Goal: Communication & Community: Share content

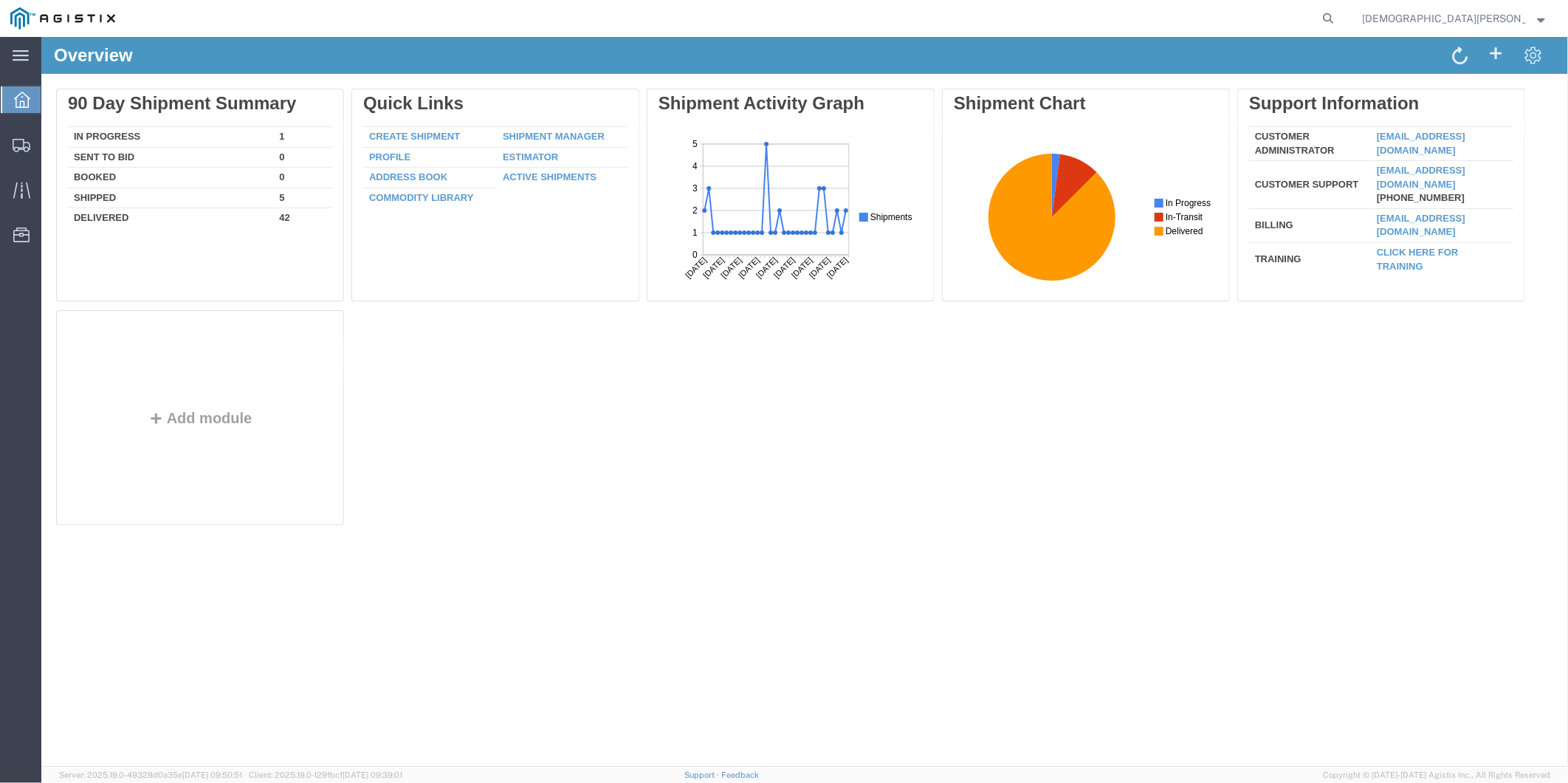
click at [1340, 10] on form at bounding box center [1329, 18] width 24 height 37
click at [1338, 13] on icon at bounding box center [1327, 18] width 21 height 21
click at [1140, 12] on input "search" at bounding box center [1092, 19] width 449 height 36
paste input "56541962"
type input "56541962"
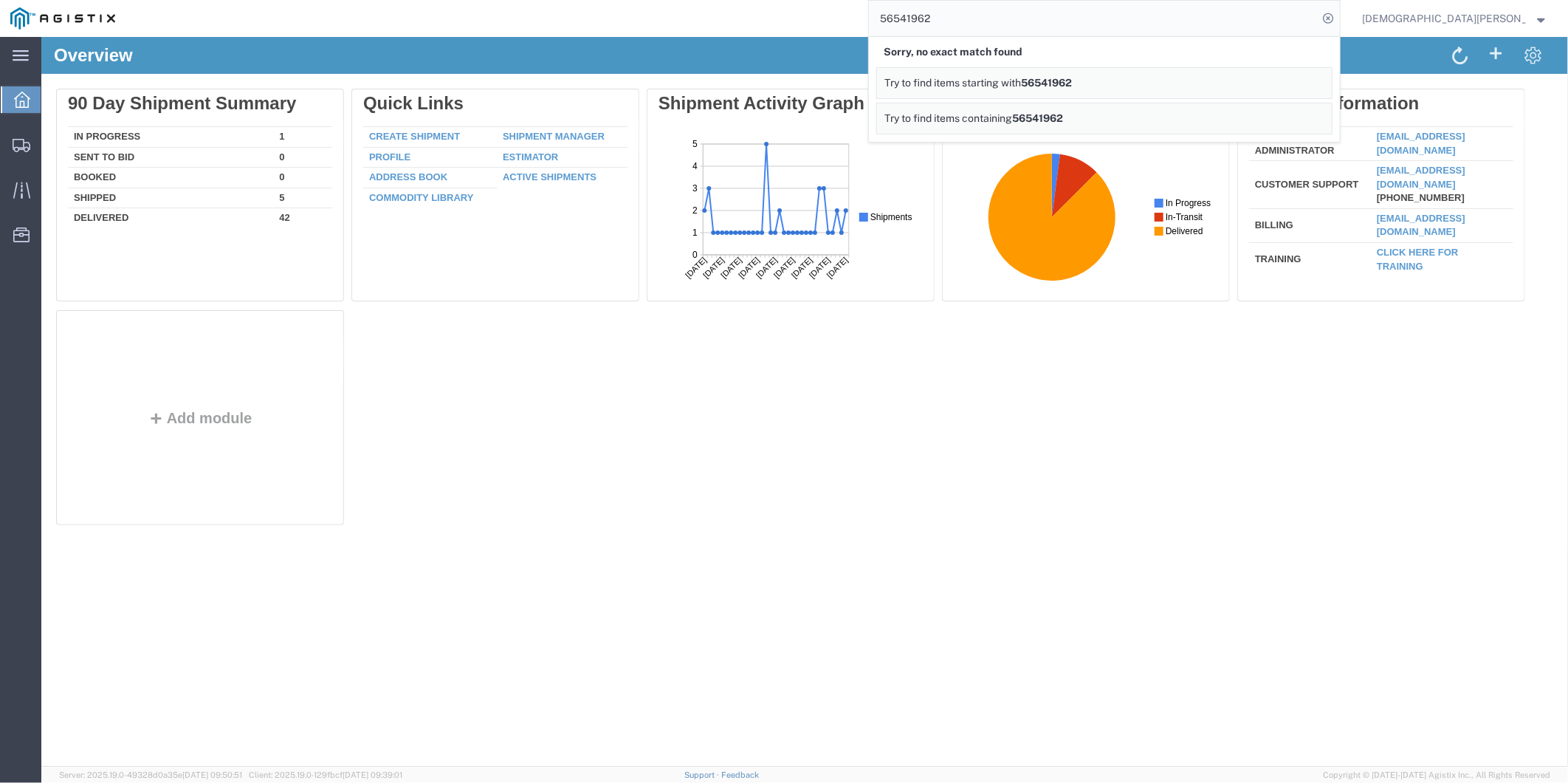
click at [1532, 22] on span "Christian Ovalles" at bounding box center [1454, 18] width 185 height 16
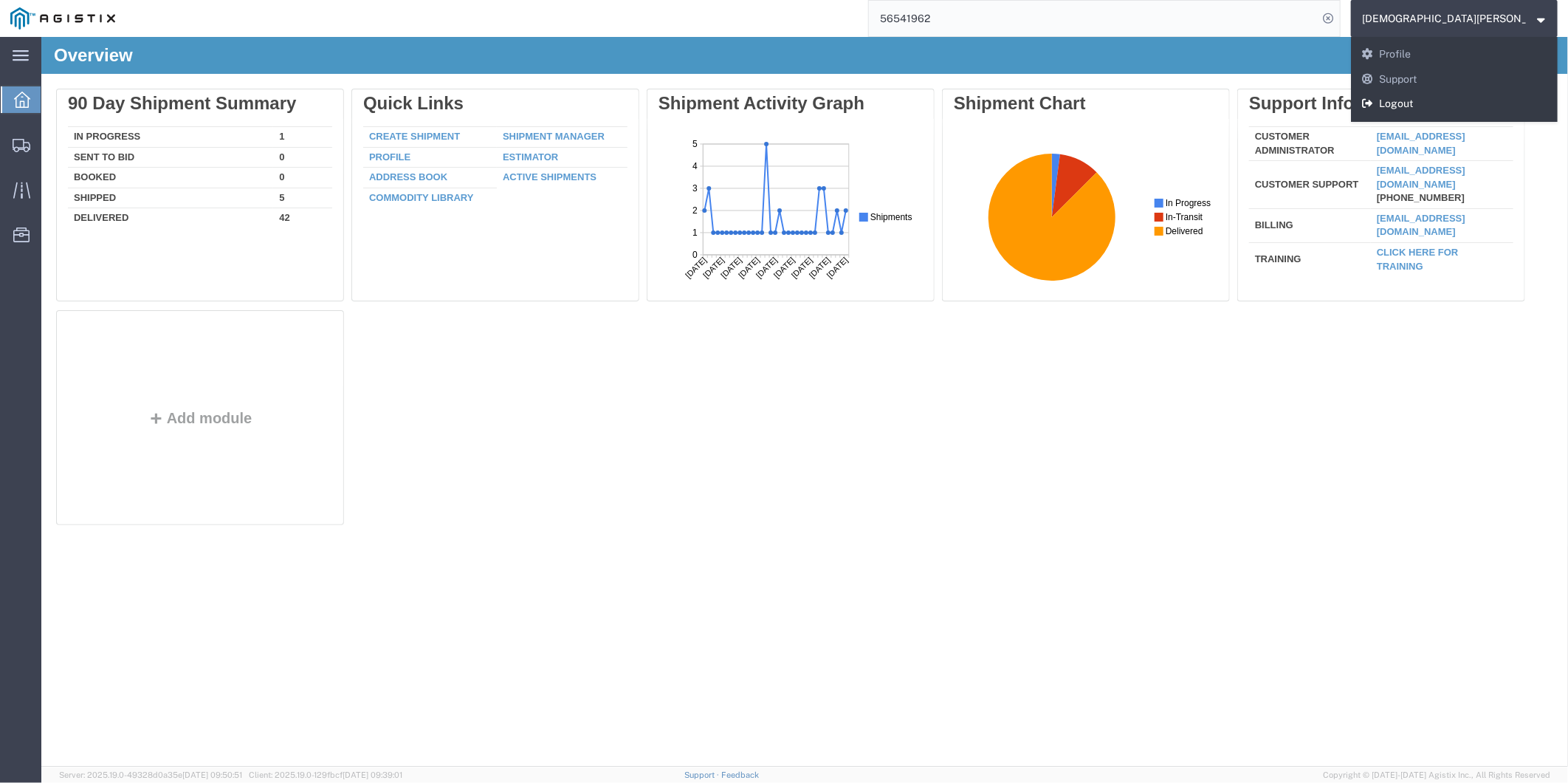
click at [1506, 112] on link "Logout" at bounding box center [1454, 104] width 206 height 25
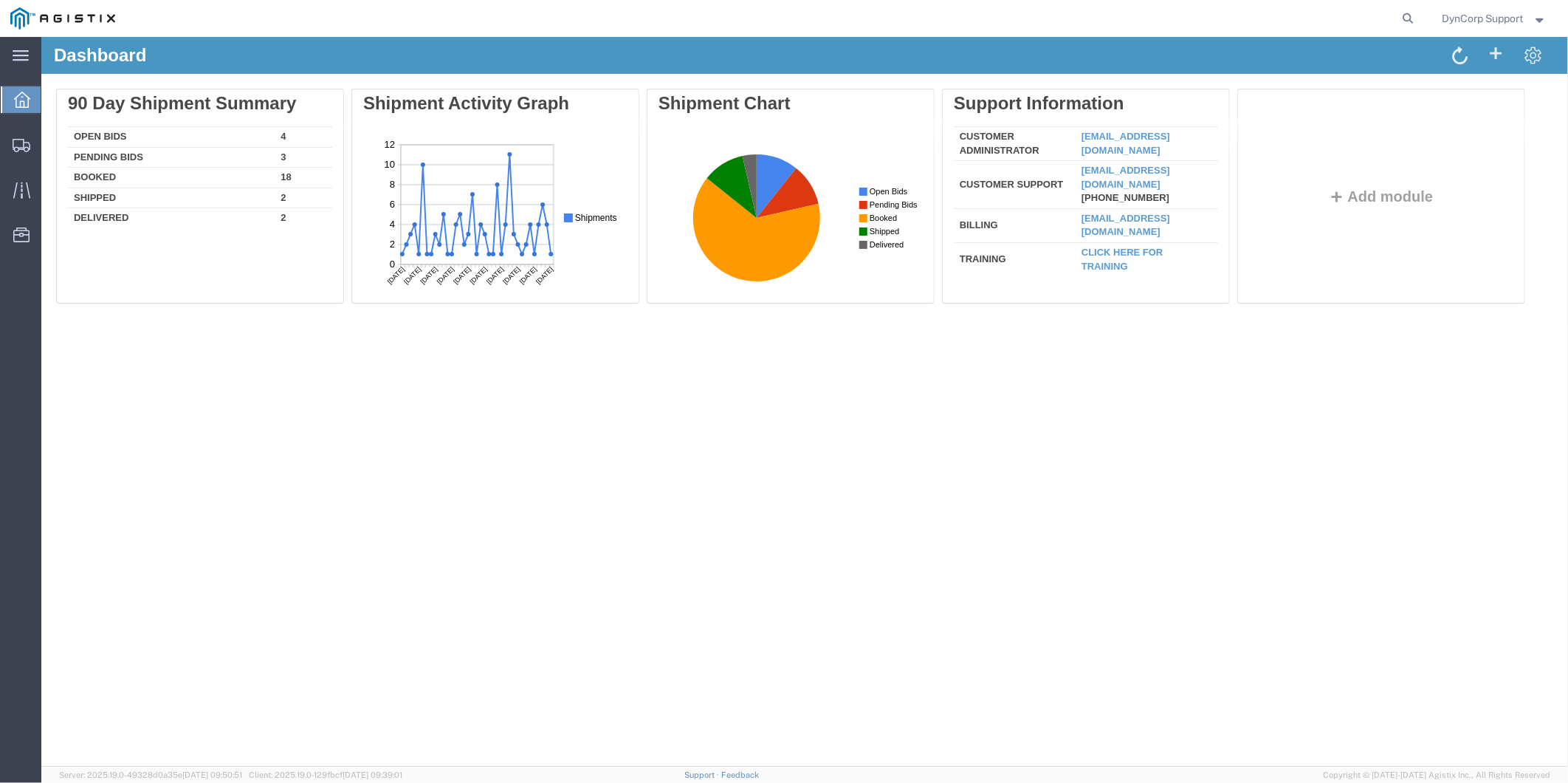
click at [1397, 8] on form at bounding box center [1409, 18] width 24 height 37
click at [1399, 9] on icon at bounding box center [1408, 18] width 21 height 21
click at [1179, 6] on input "search" at bounding box center [1173, 19] width 449 height 36
paste input "56541962"
type input "56541962"
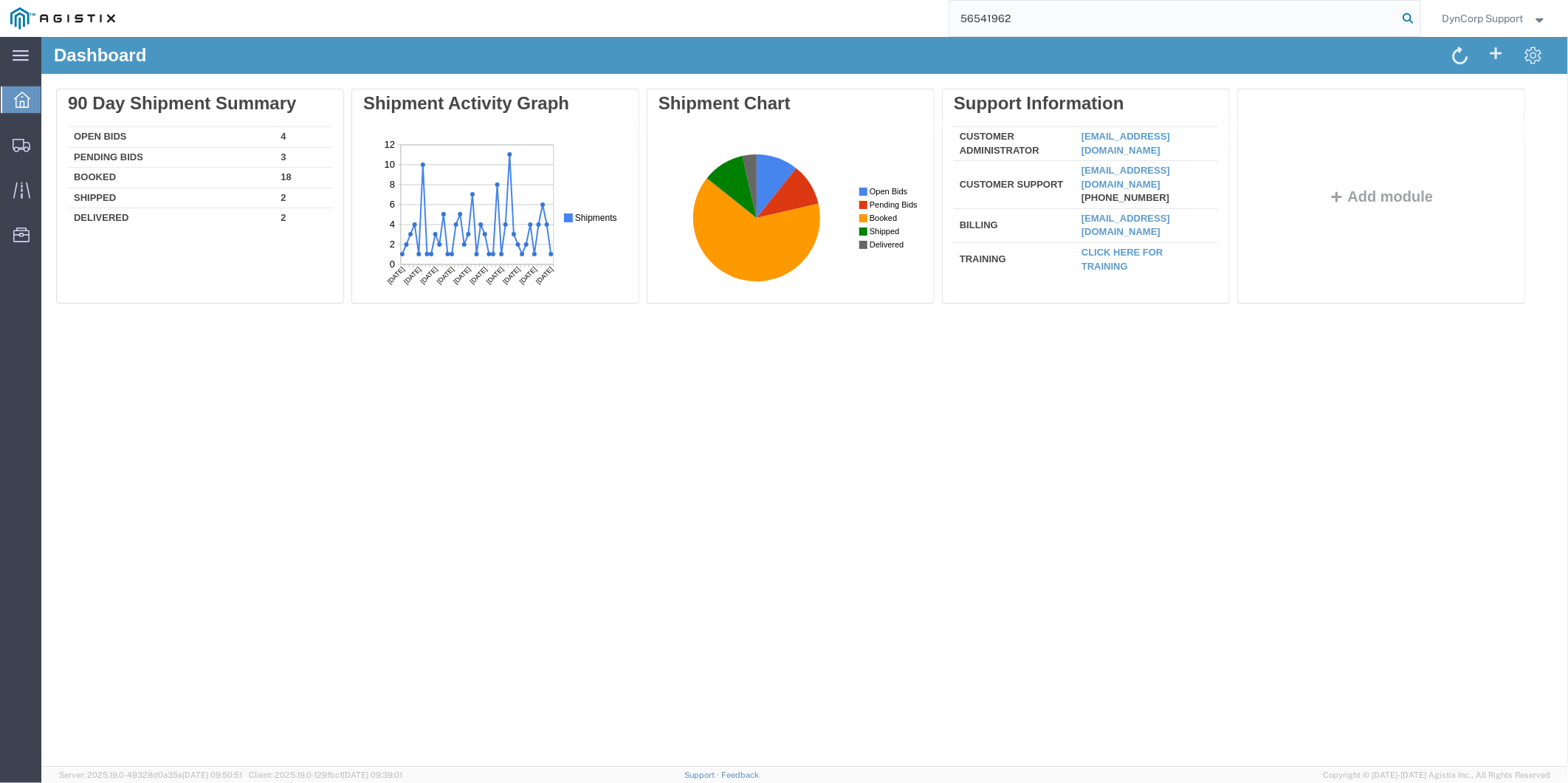
click at [1408, 18] on icon at bounding box center [1408, 18] width 21 height 21
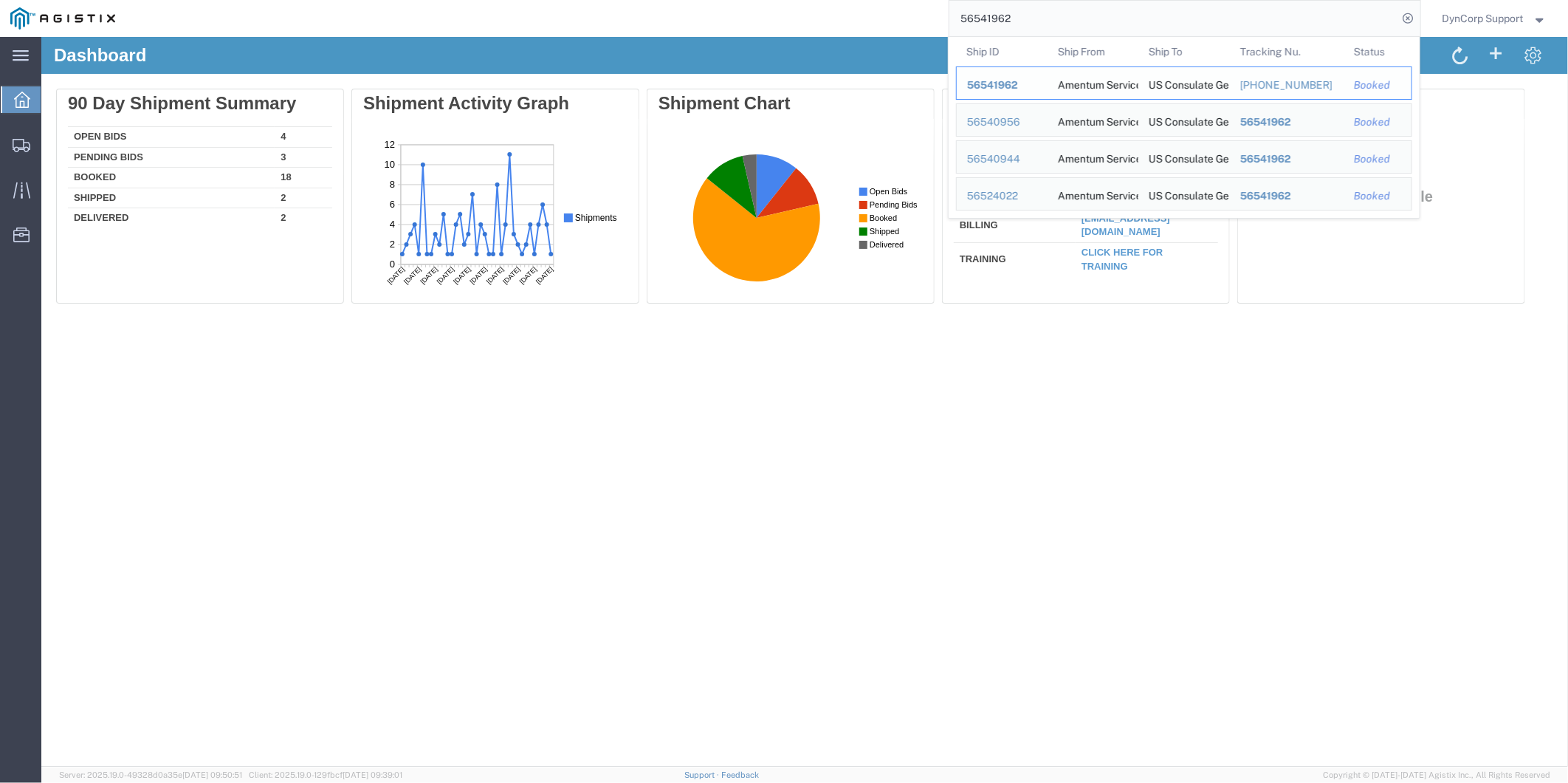
click at [1012, 85] on span "56541962" at bounding box center [993, 85] width 51 height 12
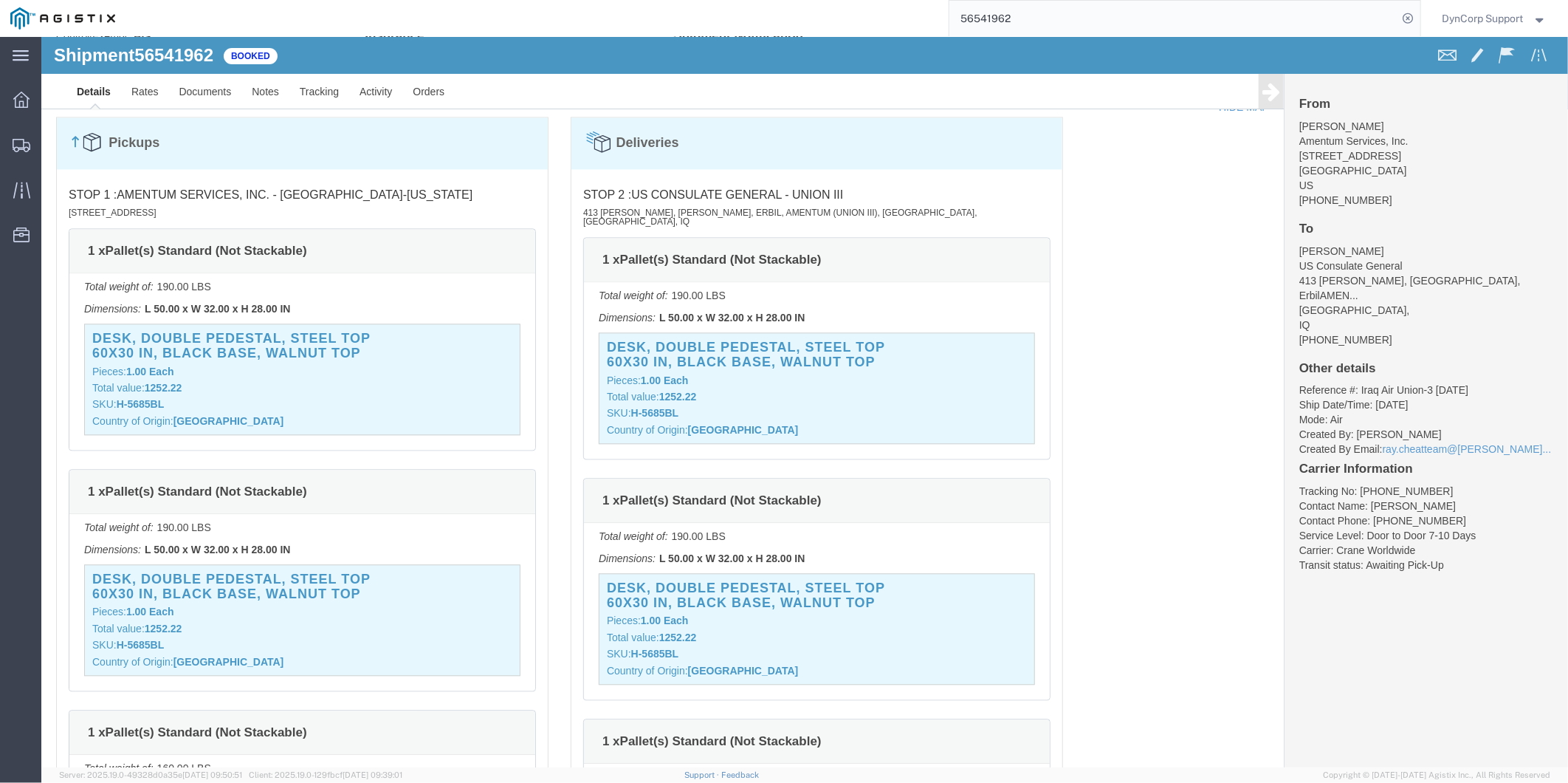
scroll to position [1969, 0]
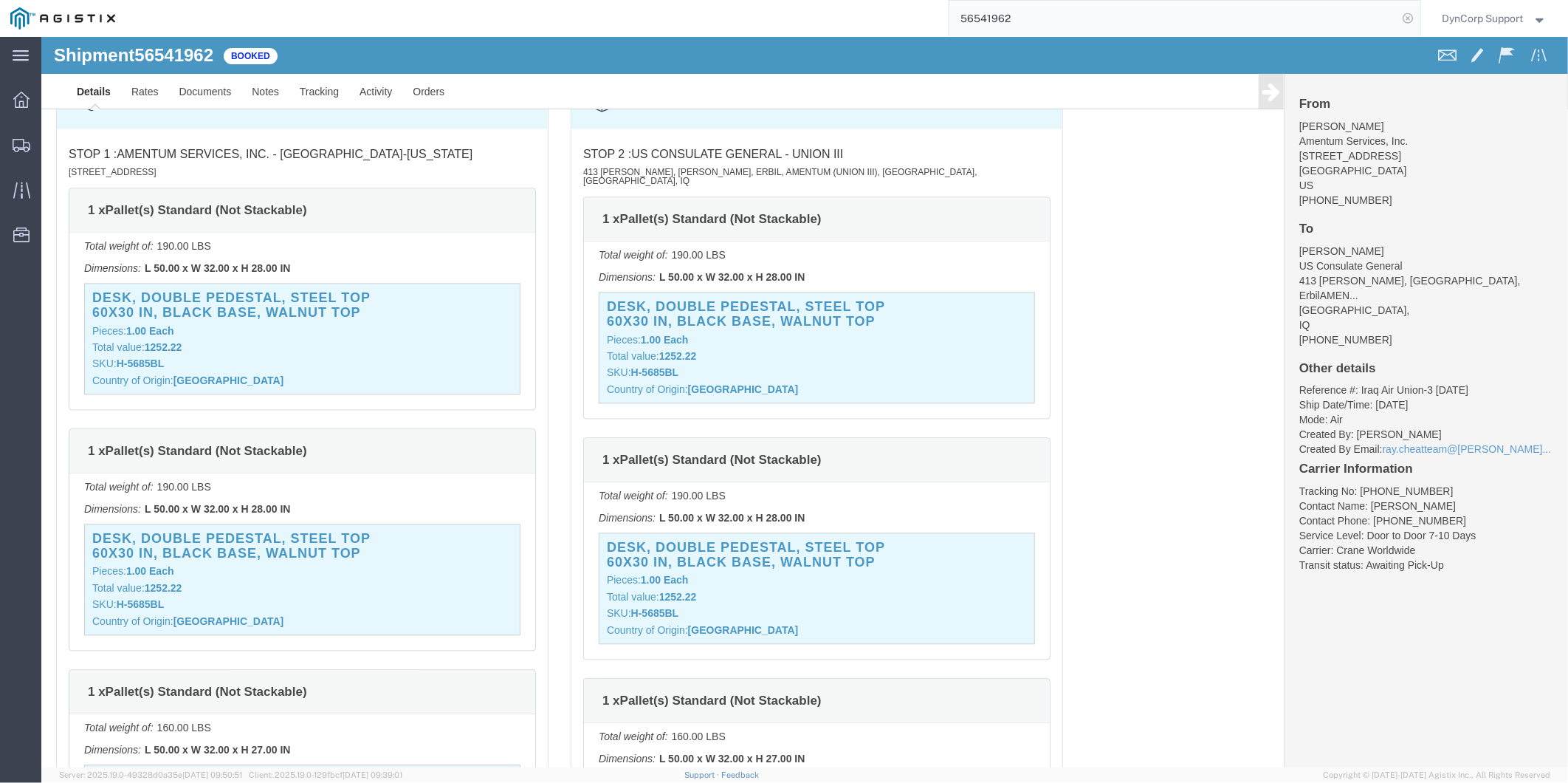
click at [1401, 16] on icon at bounding box center [1408, 18] width 21 height 21
click at [1308, 16] on agx-global-search at bounding box center [1184, 18] width 473 height 37
click at [1400, 19] on icon at bounding box center [1408, 18] width 21 height 21
click at [1130, 12] on input "search" at bounding box center [1173, 19] width 449 height 36
paste input "56838285"
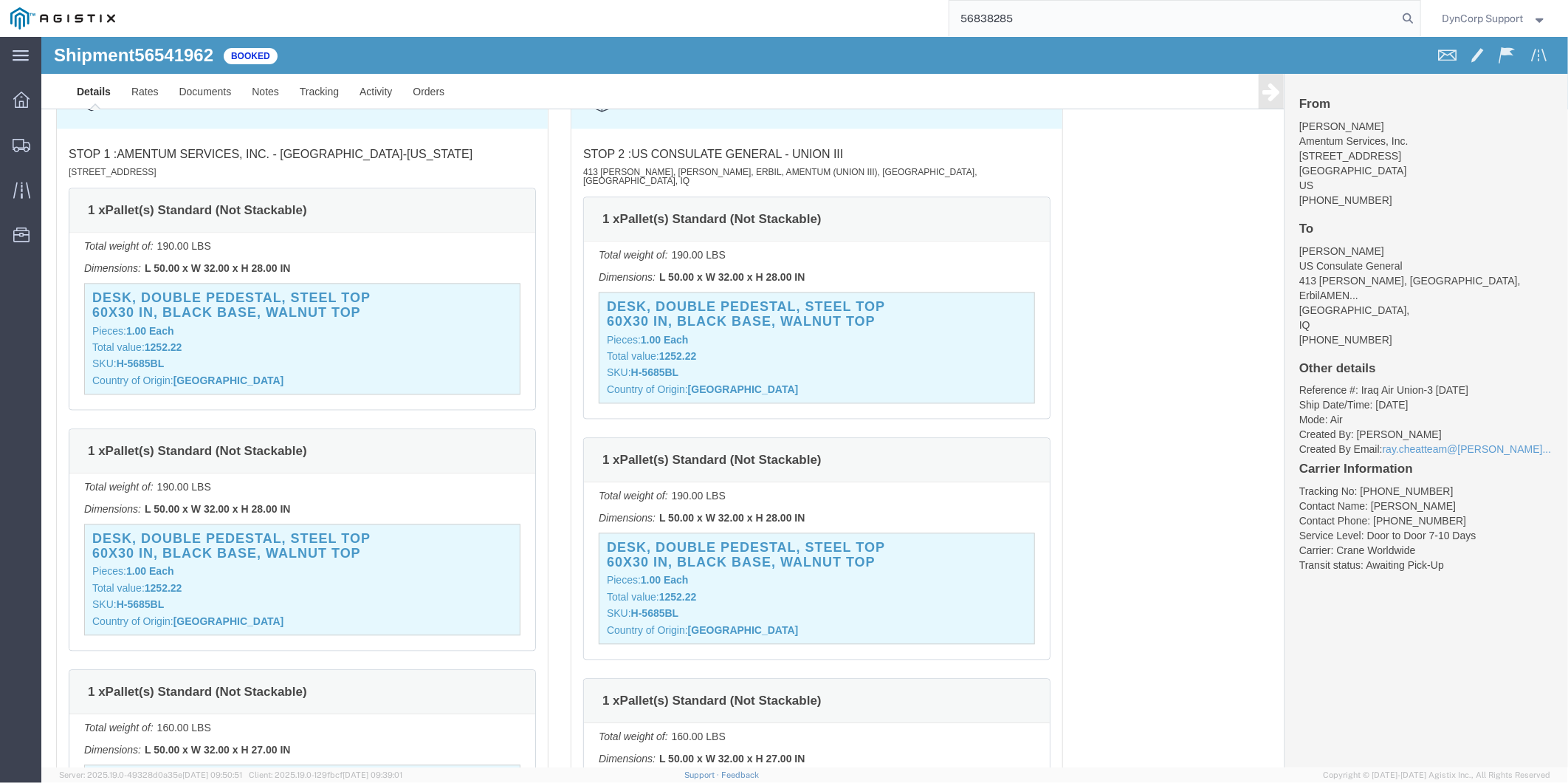
type input "56838285"
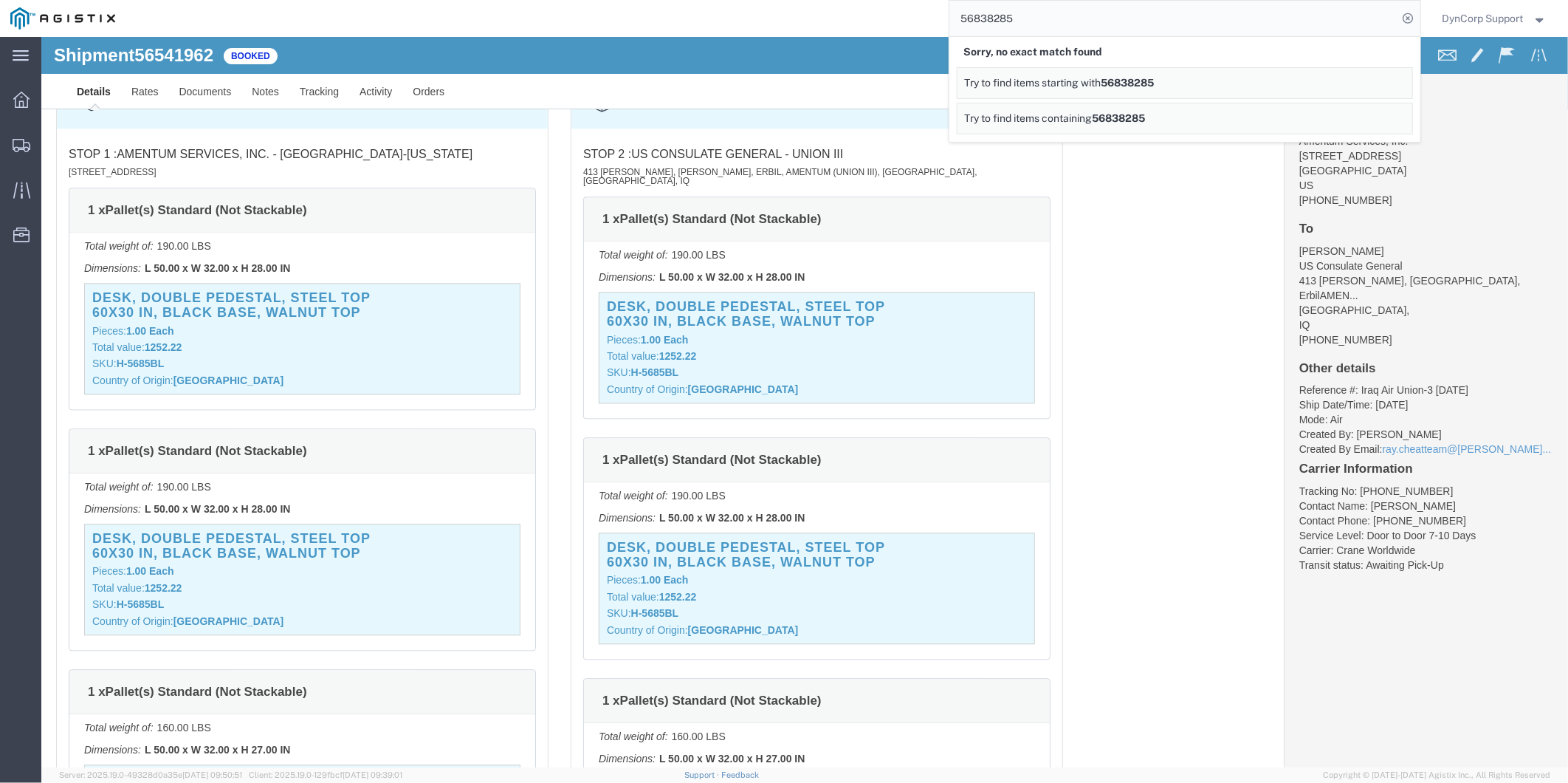
click at [1531, 16] on span "DynCorp Support" at bounding box center [1495, 18] width 105 height 16
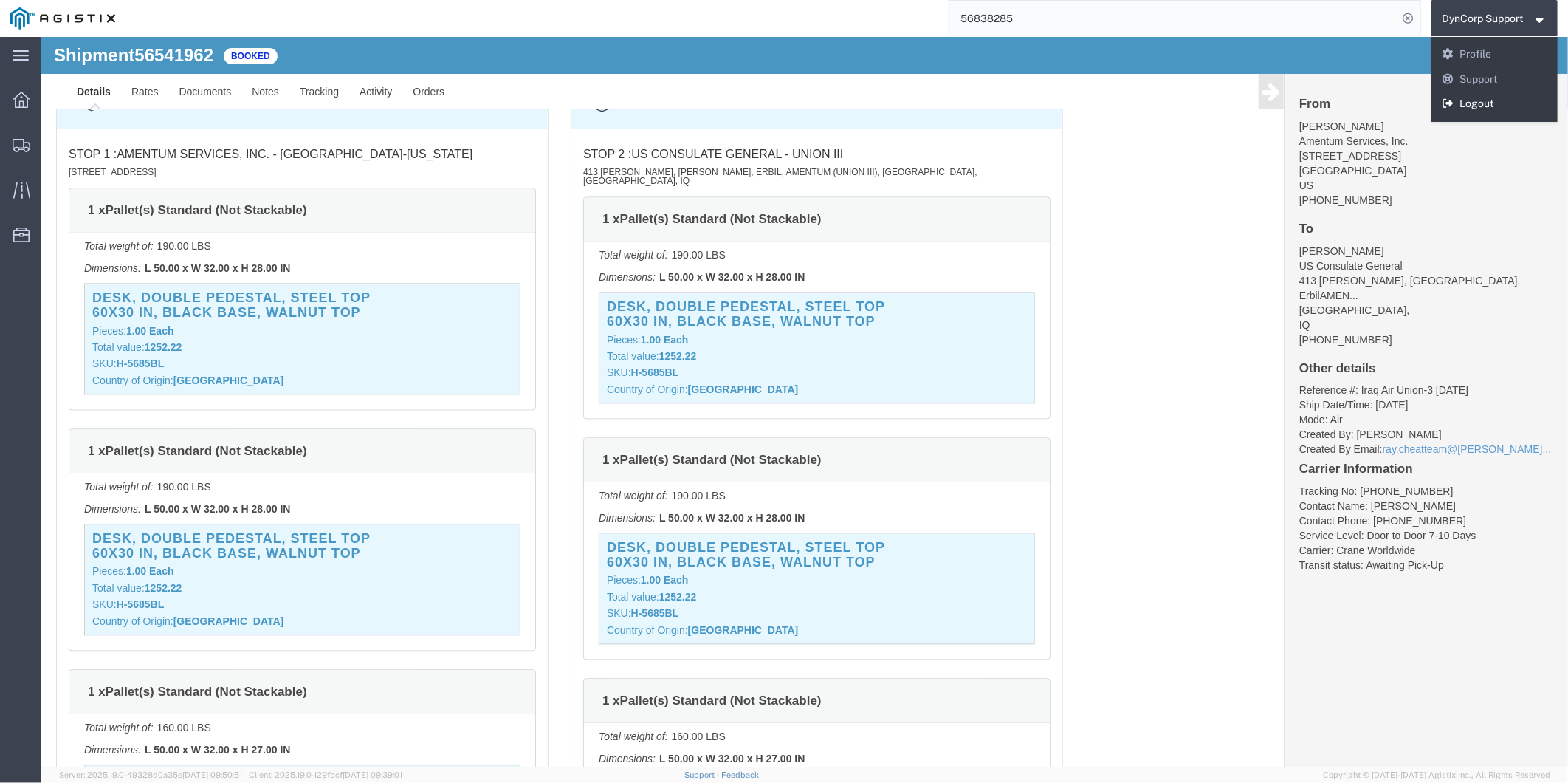
click at [1512, 107] on link "Logout" at bounding box center [1494, 104] width 127 height 25
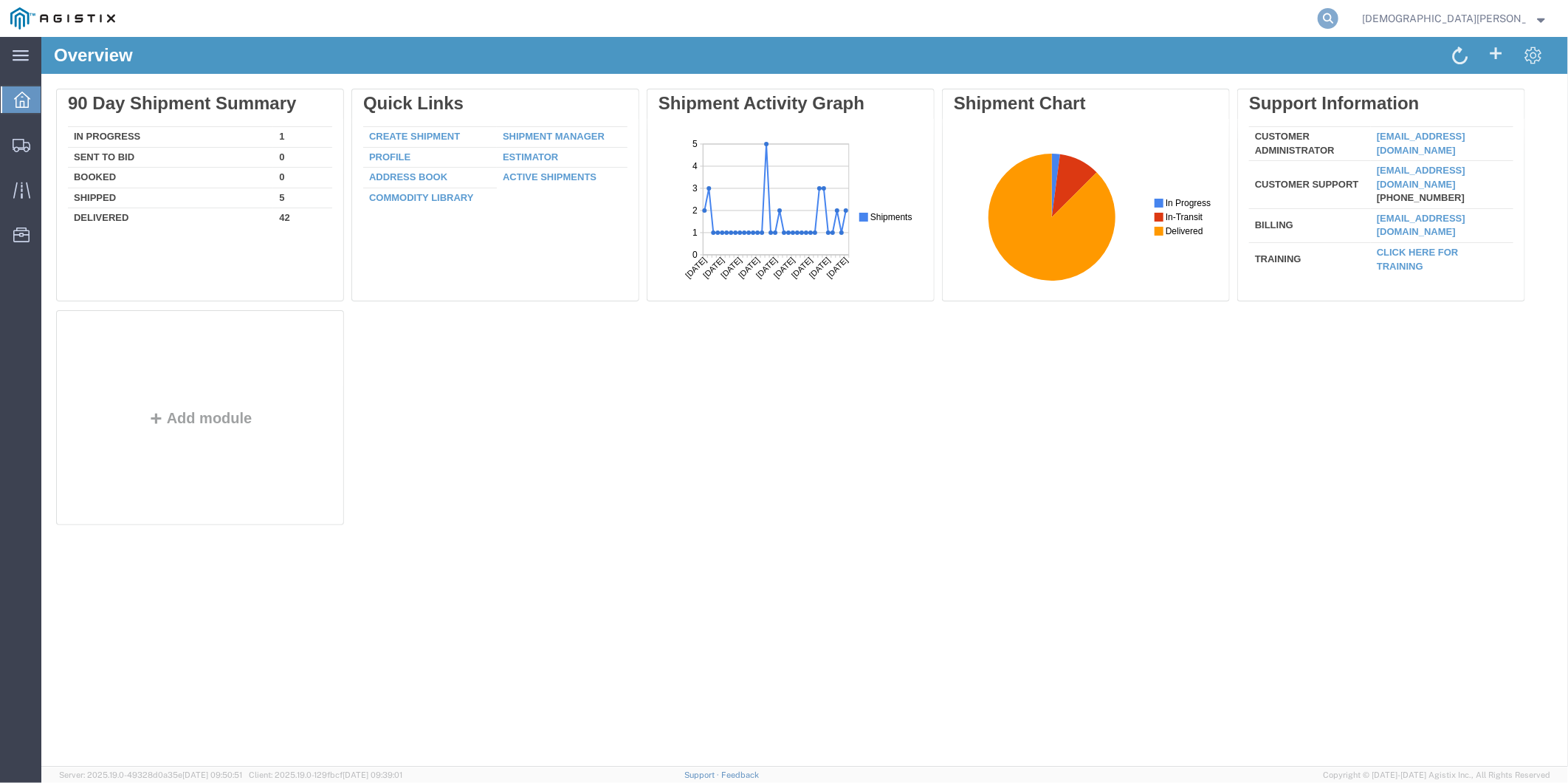
click at [1338, 16] on icon at bounding box center [1327, 18] width 21 height 21
click at [1200, 23] on input "search" at bounding box center [1092, 19] width 449 height 36
paste input "56838285"
type input "56838285"
click at [1338, 24] on icon at bounding box center [1327, 18] width 21 height 21
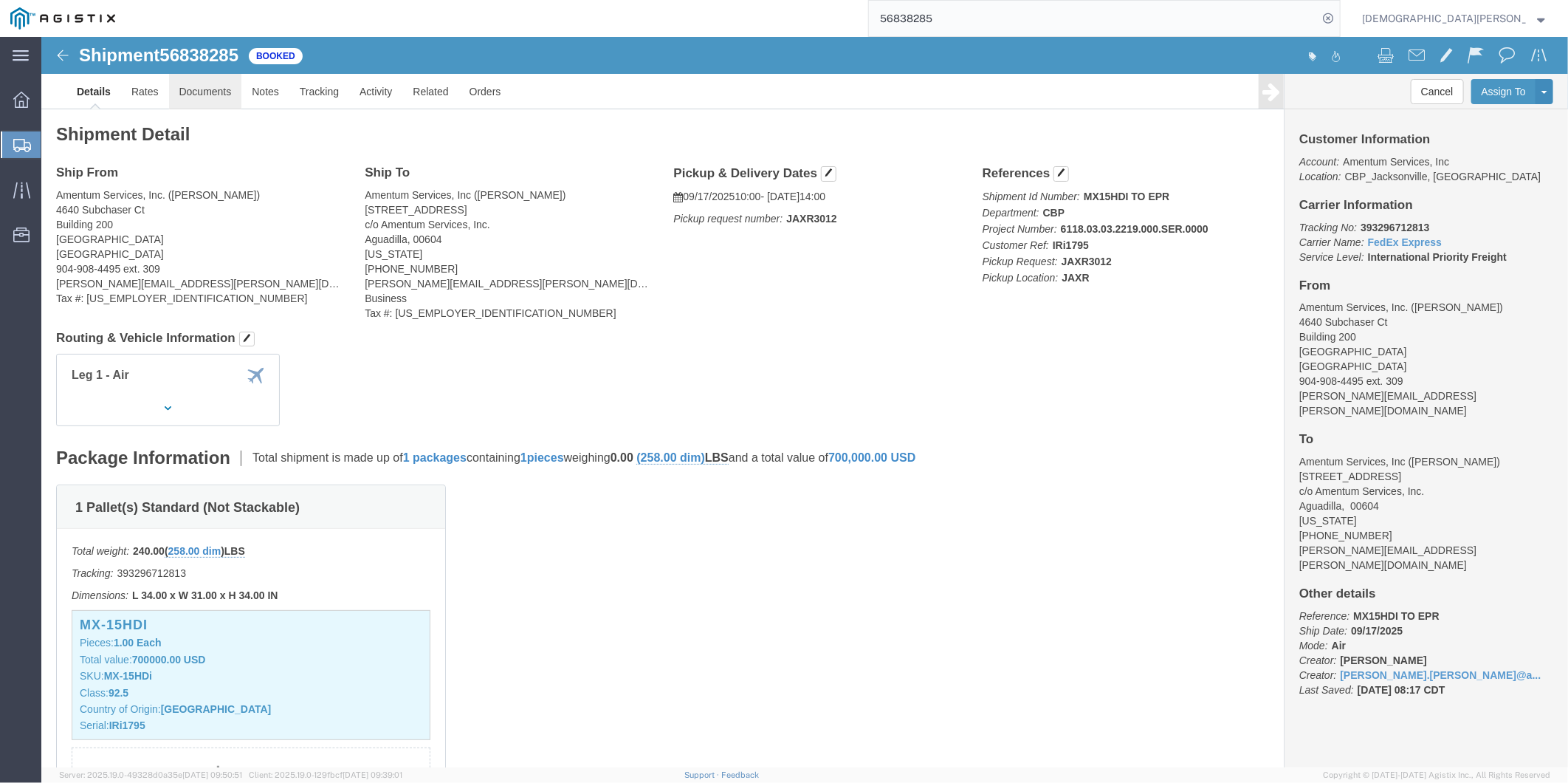
click link "Documents"
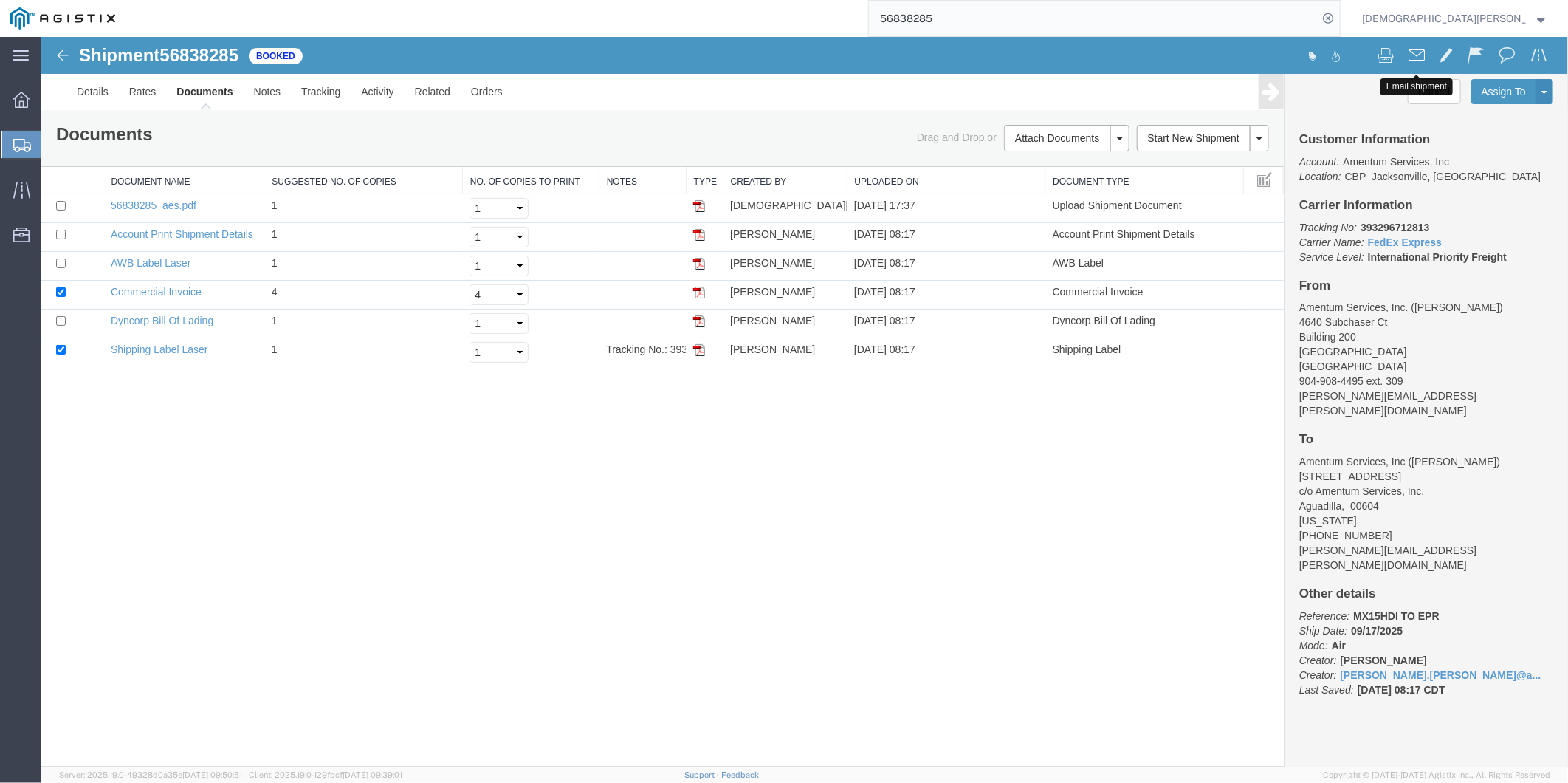
click at [1425, 49] on button at bounding box center [1415, 55] width 31 height 31
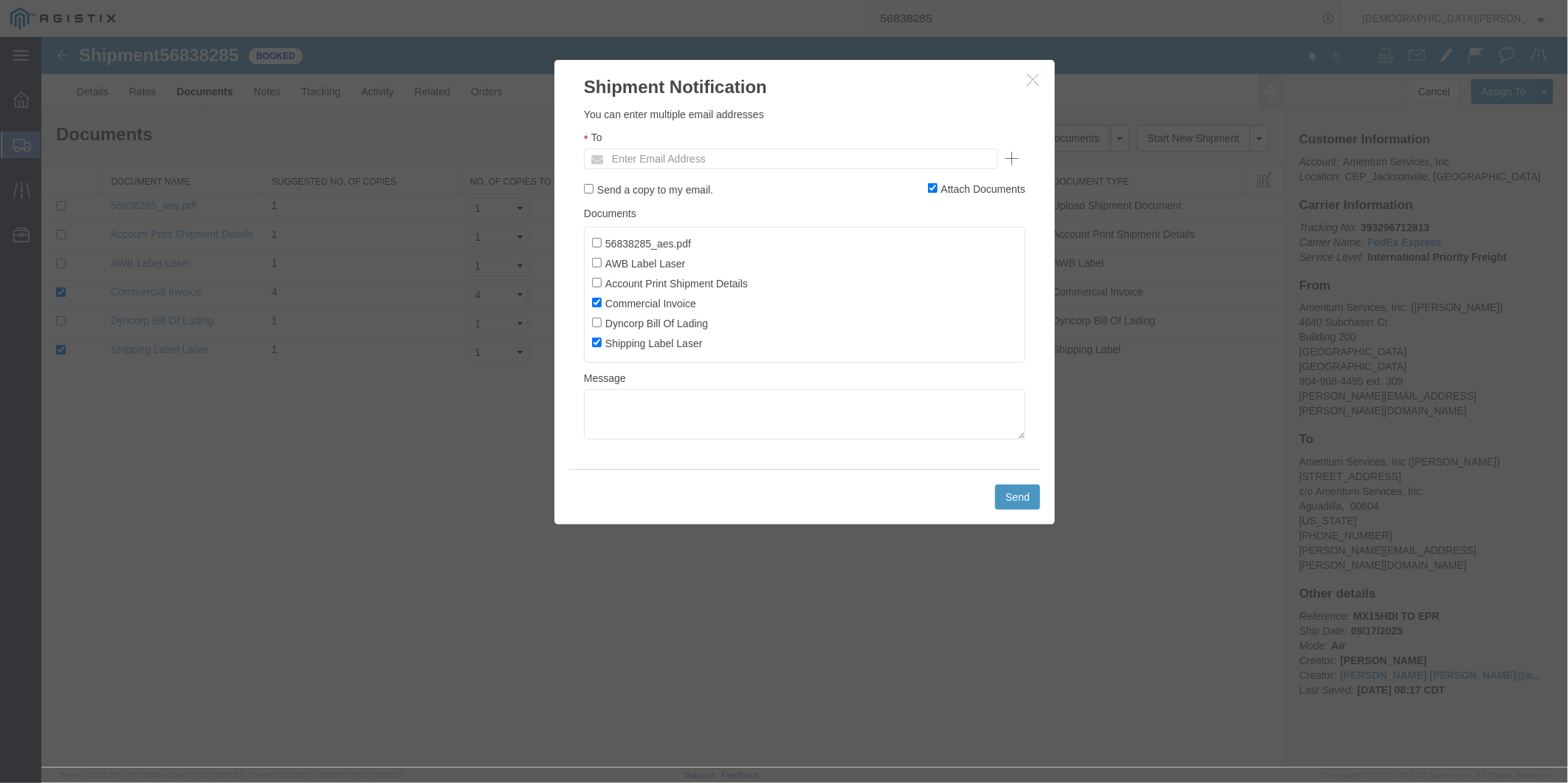
click at [602, 243] on label "56838285_aes.pdf" at bounding box center [640, 242] width 99 height 16
click at [601, 243] on input "56838285_aes.pdf" at bounding box center [596, 242] width 10 height 10
checkbox input "true"
click at [600, 260] on input "AWB Label Laser" at bounding box center [596, 262] width 10 height 10
checkbox input "true"
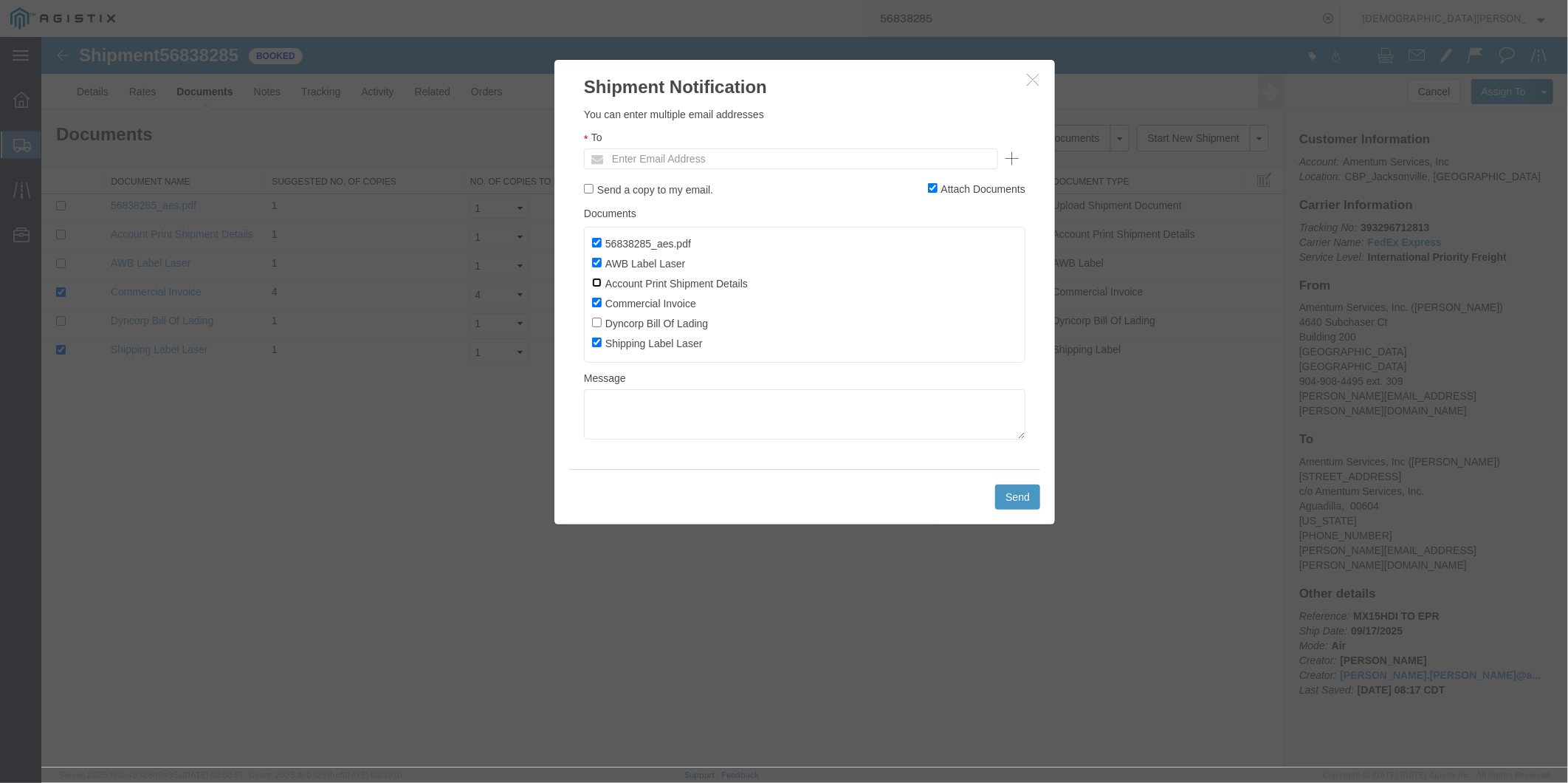
click at [595, 281] on input "Account Print Shipment Details" at bounding box center [596, 282] width 10 height 10
checkbox input "true"
click at [597, 327] on input "Dyncorp Bill Of Lading" at bounding box center [596, 322] width 10 height 10
checkbox input "true"
click at [687, 427] on textarea at bounding box center [803, 413] width 441 height 50
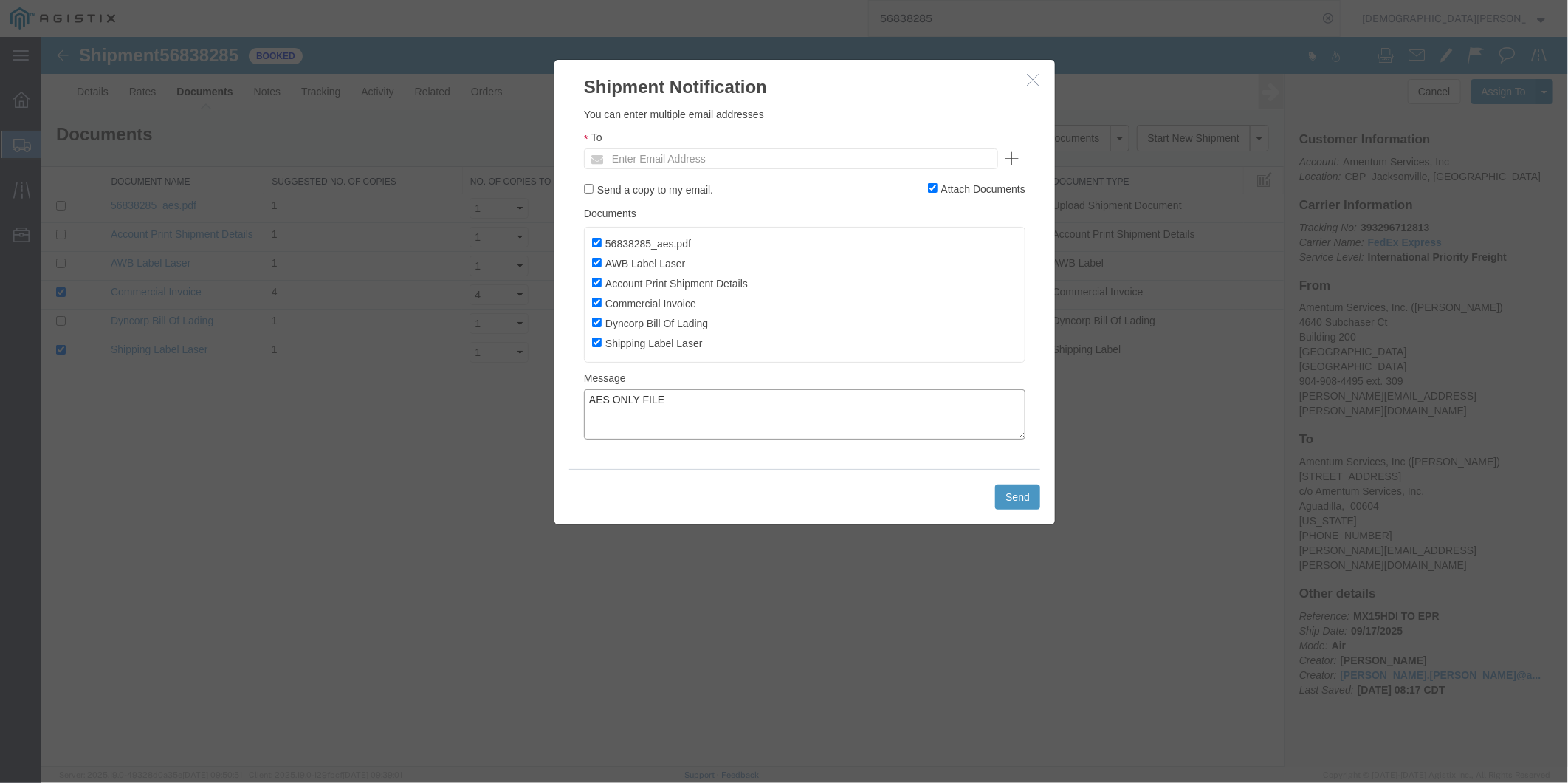
type textarea "AES ONLY FILE"
click at [704, 160] on input "text" at bounding box center [690, 157] width 173 height 19
type input "Amentu@Craneww.com"
click at [654, 157] on div "Amentu@Craneww.com (new)" at bounding box center [719, 159] width 203 height 10
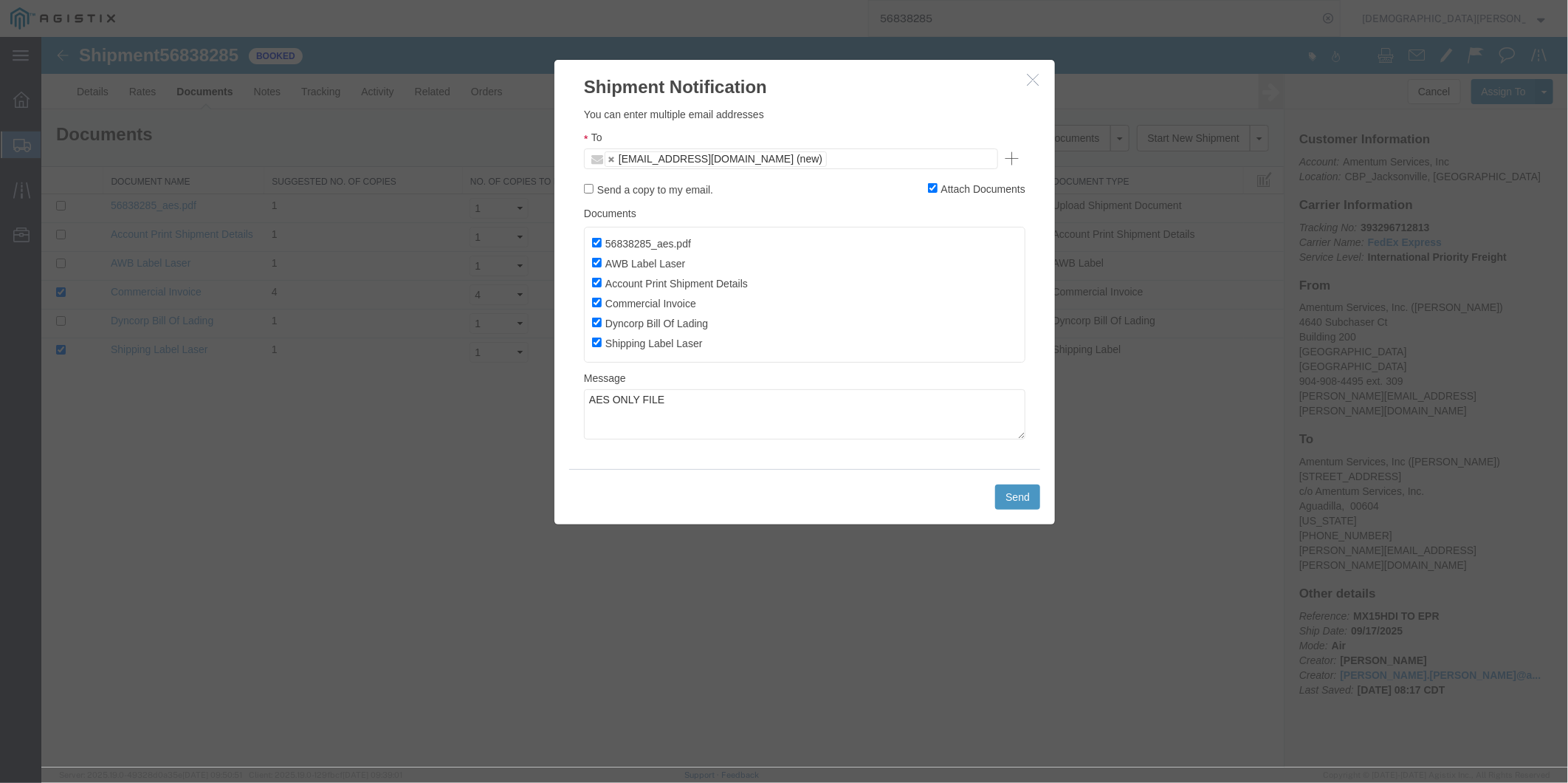
click at [652, 157] on div "Amentu@Craneww.com (new)" at bounding box center [719, 159] width 203 height 10
type input "Amentum@Craneww.com"
click at [1004, 505] on button "Send" at bounding box center [1017, 496] width 45 height 25
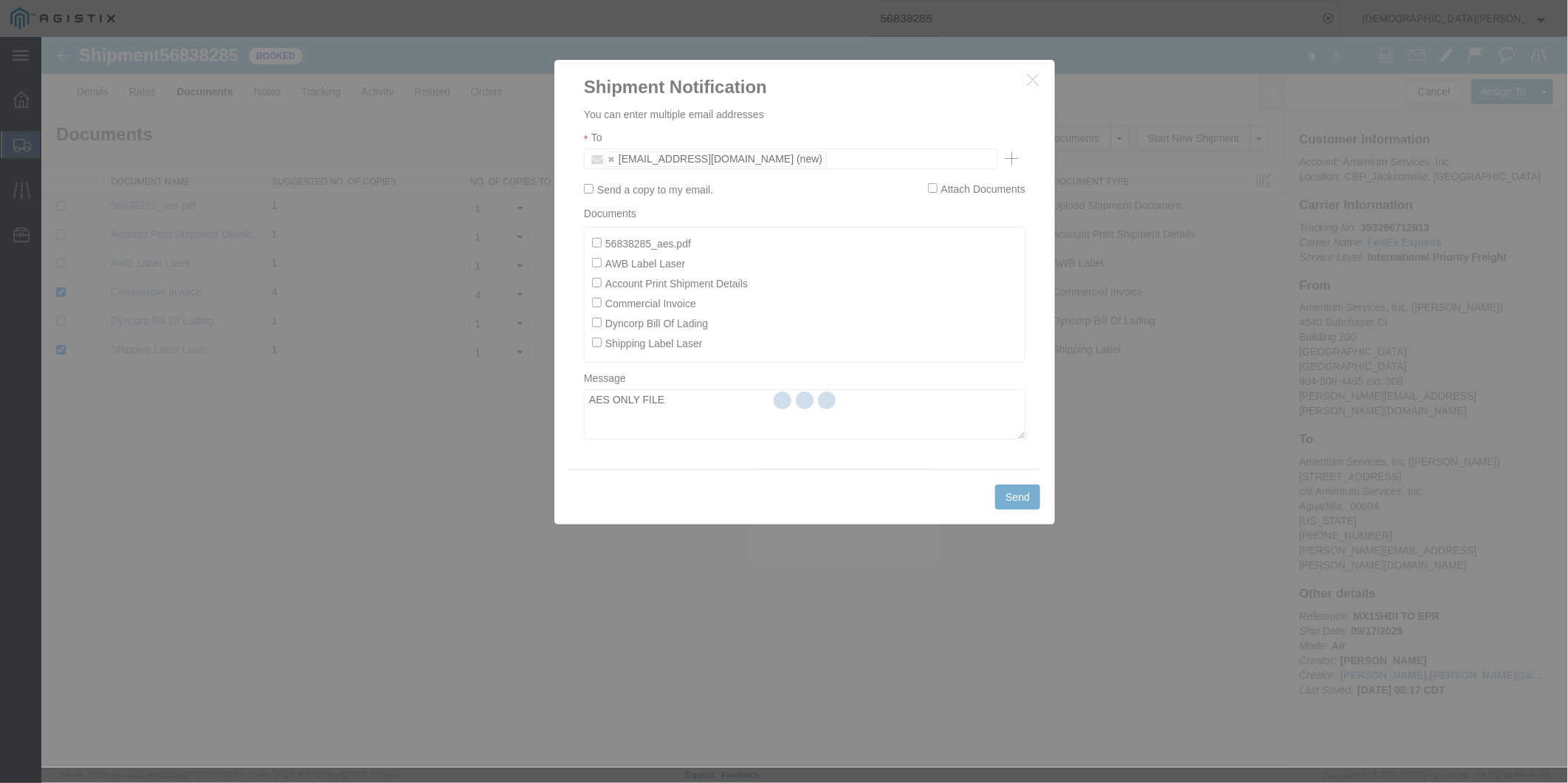
checkbox input "false"
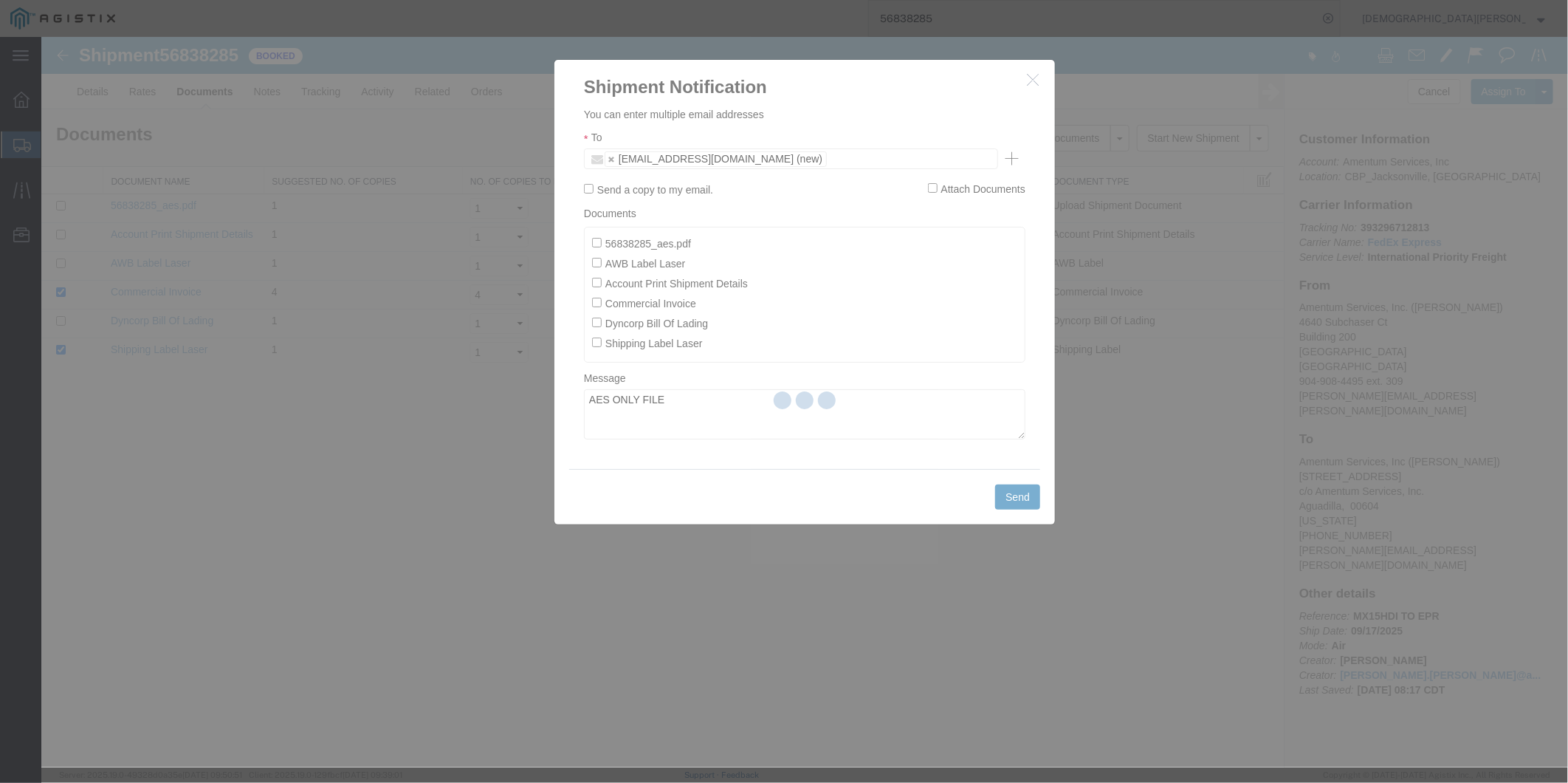
checkbox input "false"
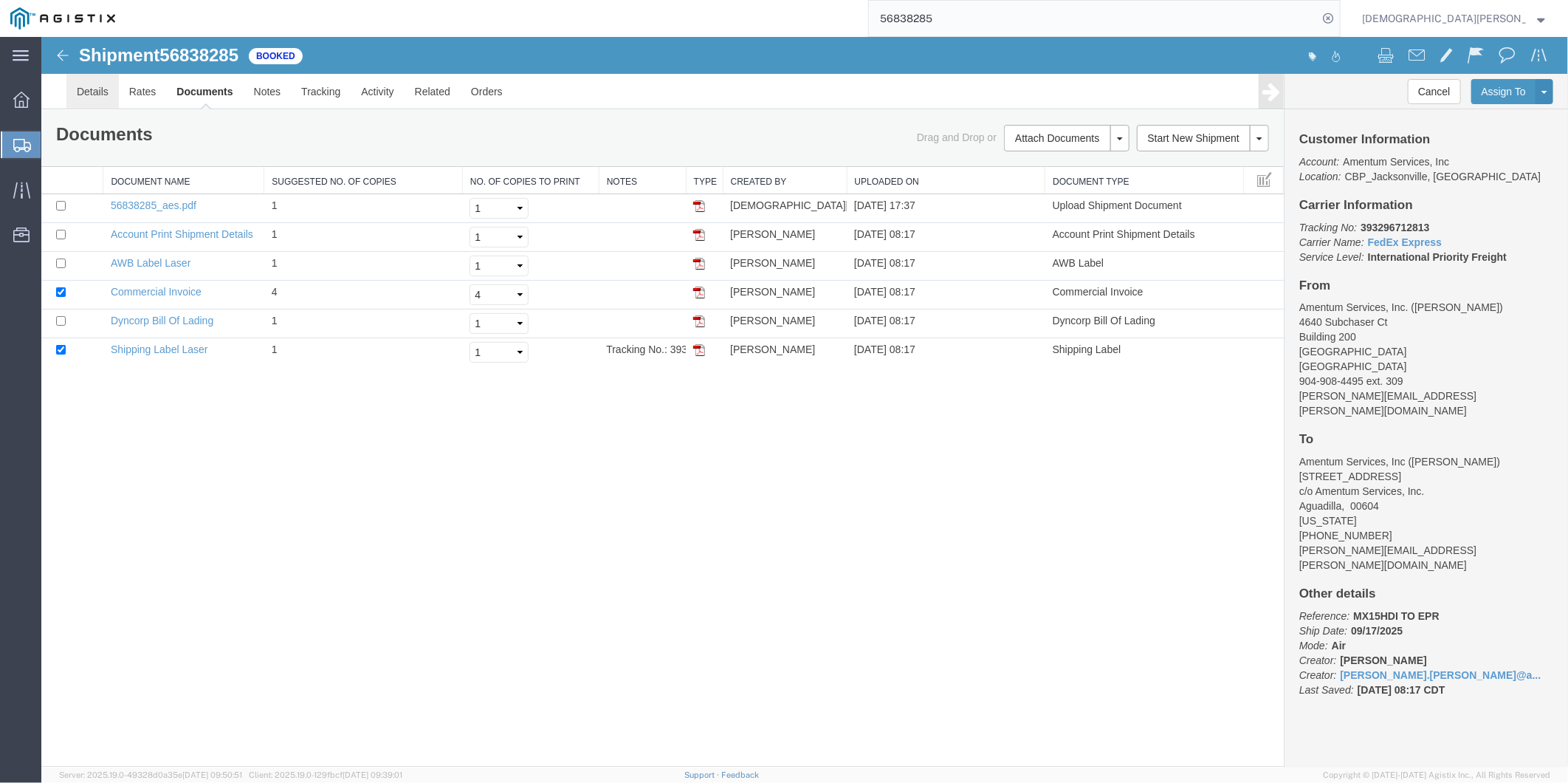
click at [105, 93] on link "Details" at bounding box center [92, 91] width 52 height 36
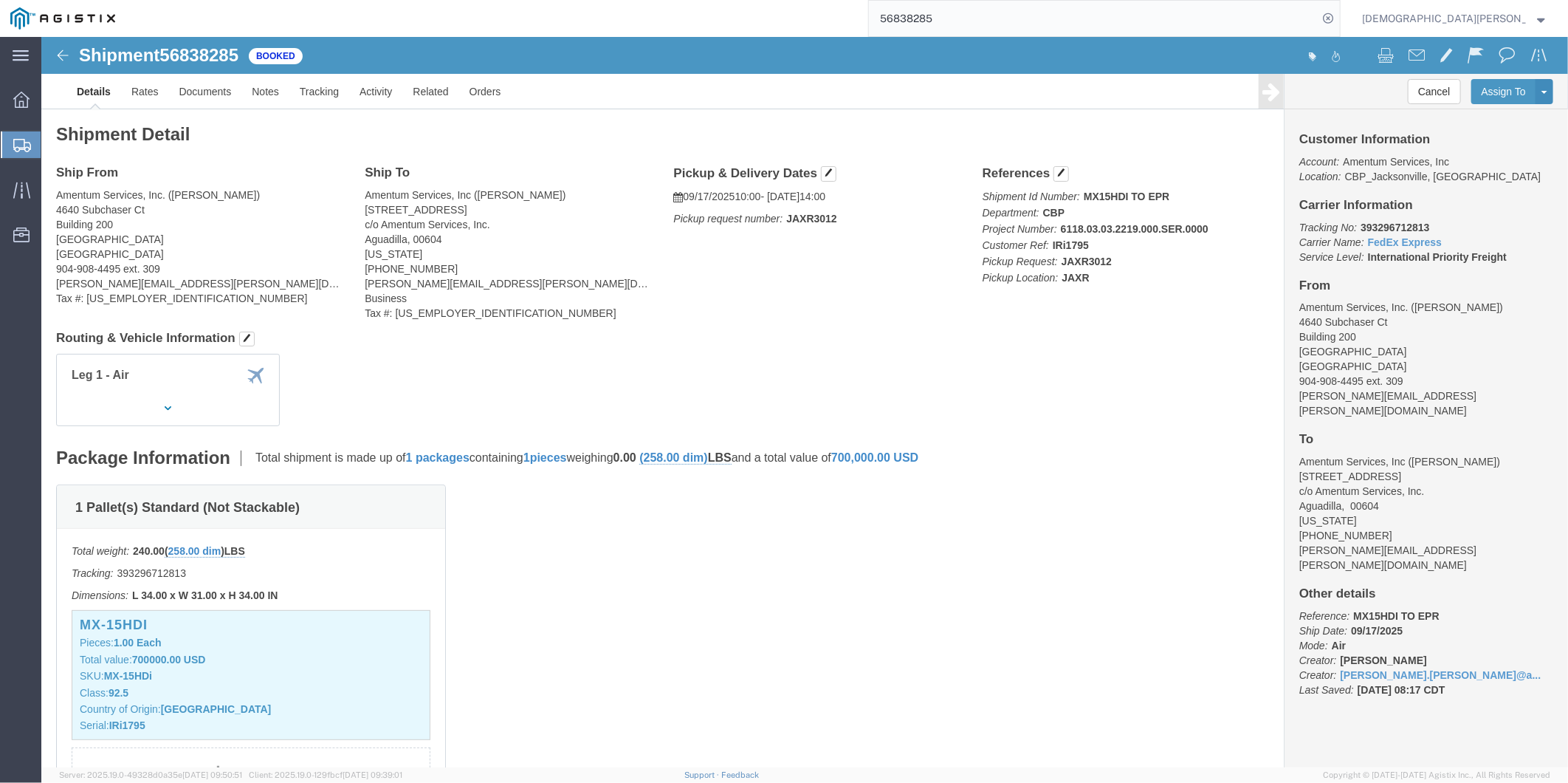
click link "Details"
